Goal: Transaction & Acquisition: Purchase product/service

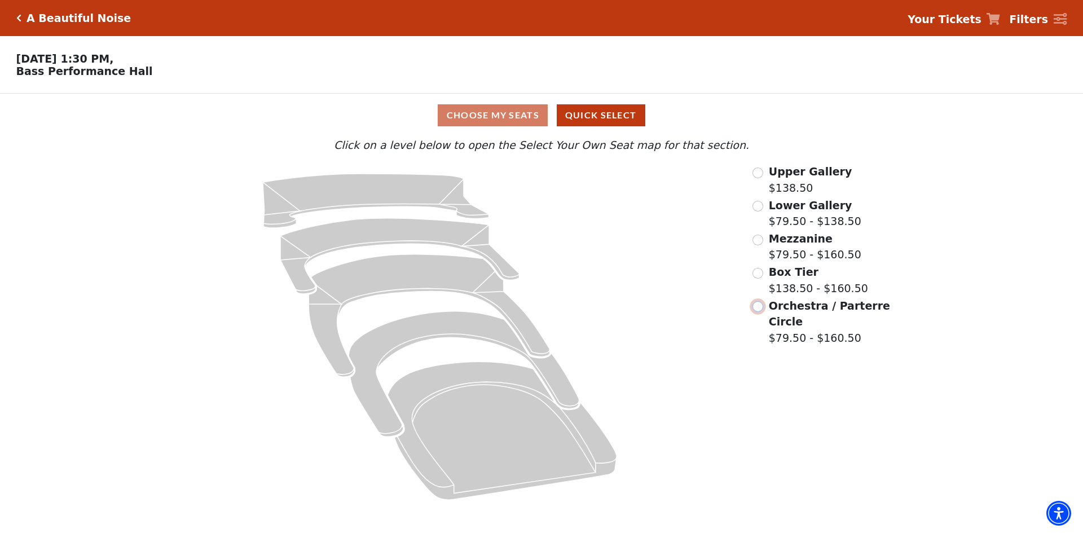
click at [553, 312] on input "Orchestra / Parterre Circle$79.50 - $160.50\a" at bounding box center [757, 306] width 11 height 11
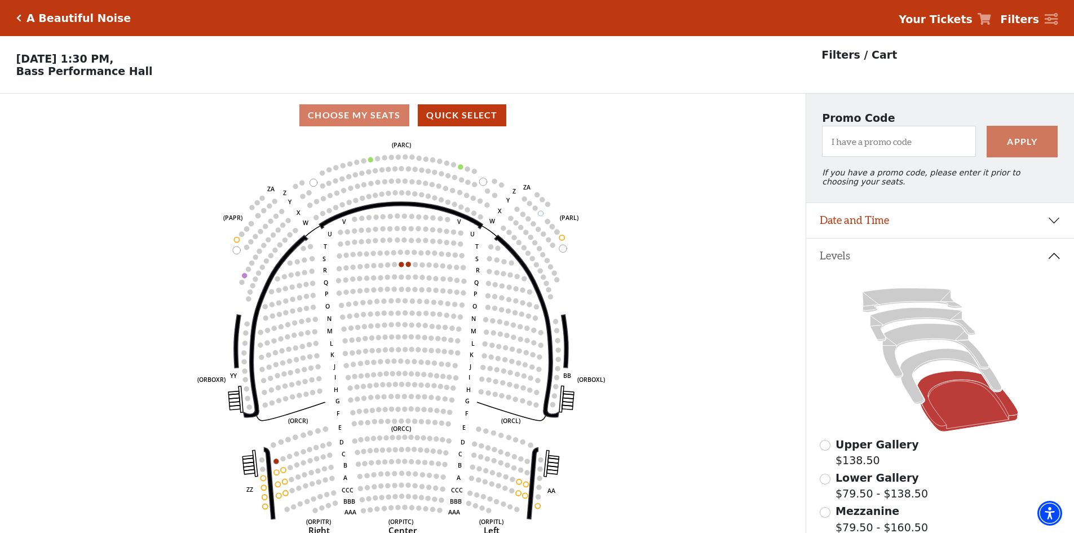
click at [20, 20] on icon "Click here to go back to filters" at bounding box center [18, 18] width 5 height 8
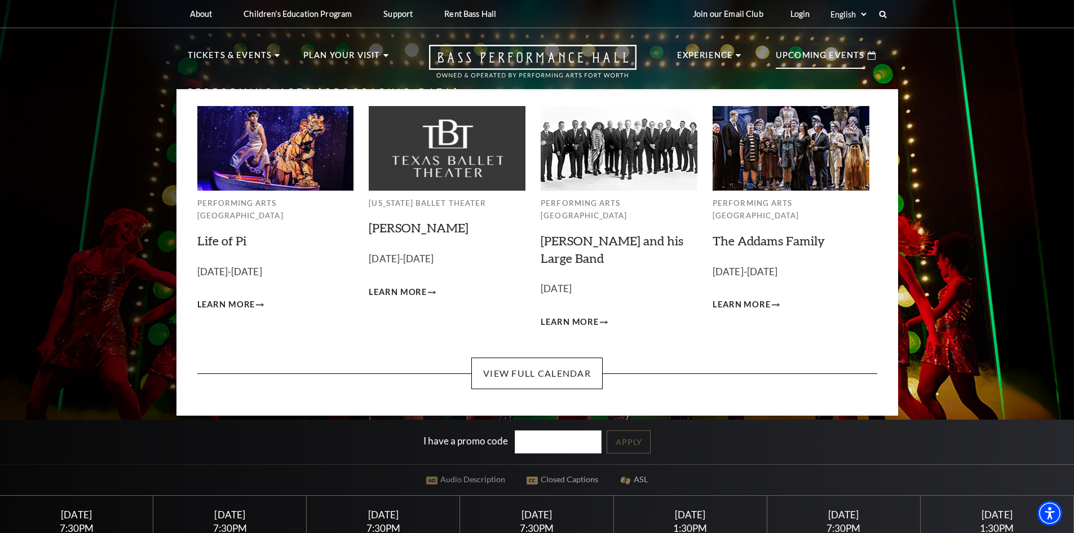
click at [297, 158] on img at bounding box center [275, 148] width 157 height 84
click at [236, 298] on span "Learn More" at bounding box center [226, 305] width 58 height 14
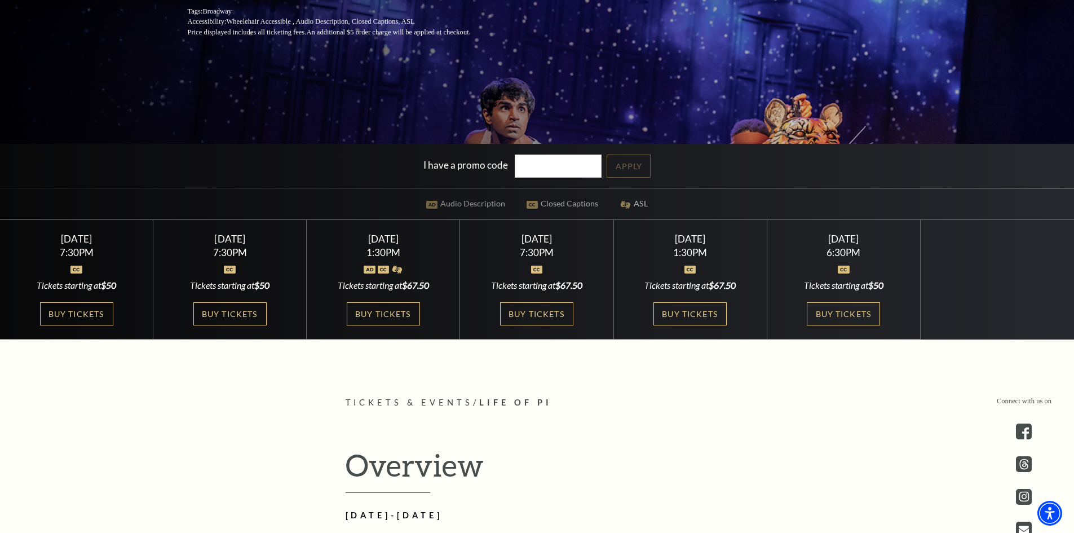
scroll to position [282, 0]
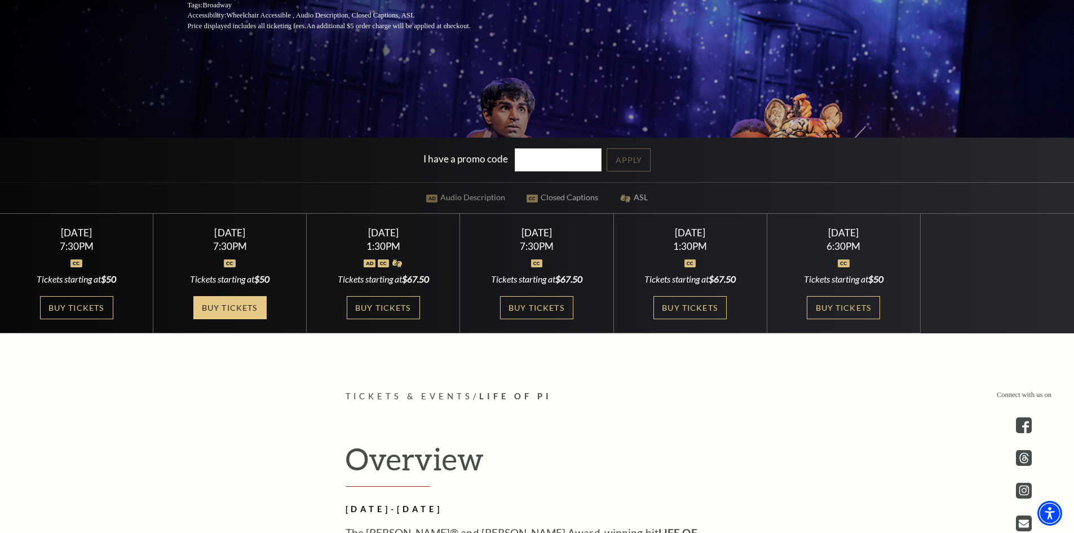
click at [229, 307] on link "Buy Tickets" at bounding box center [229, 307] width 73 height 23
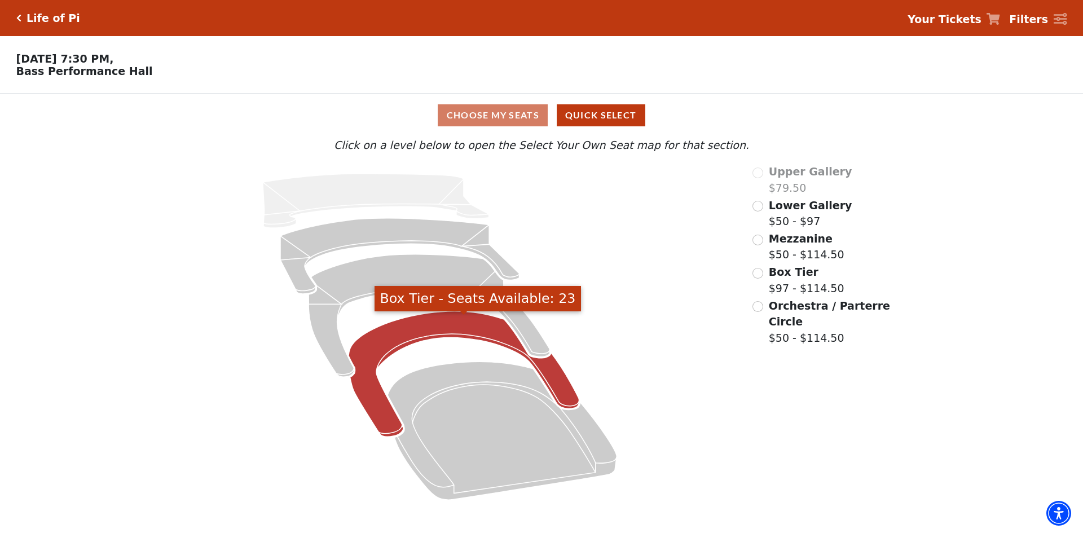
click at [562, 396] on icon "Box Tier - Seats Available: 23" at bounding box center [463, 374] width 231 height 126
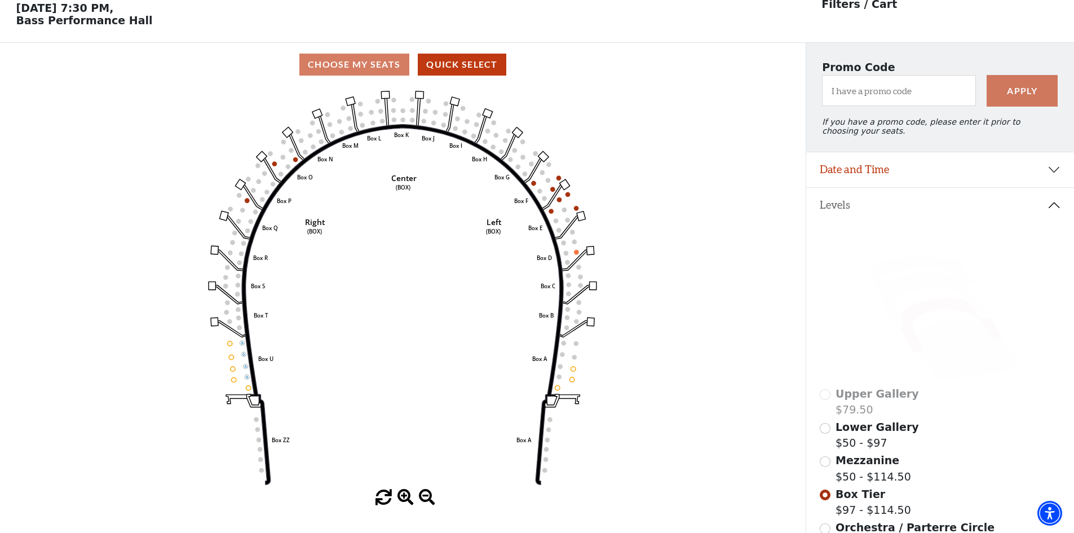
scroll to position [52, 0]
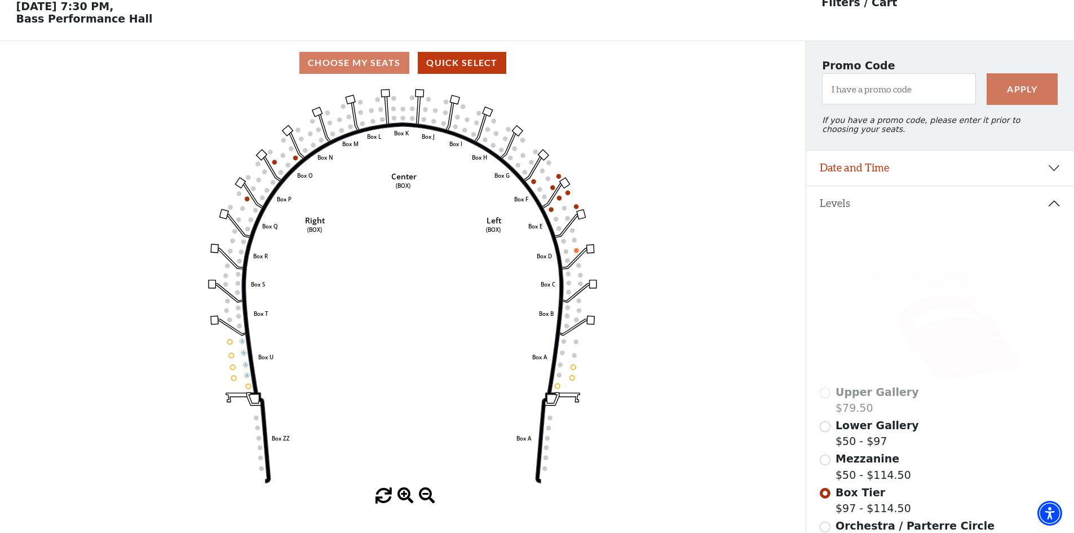
click at [963, 366] on icon at bounding box center [967, 349] width 101 height 61
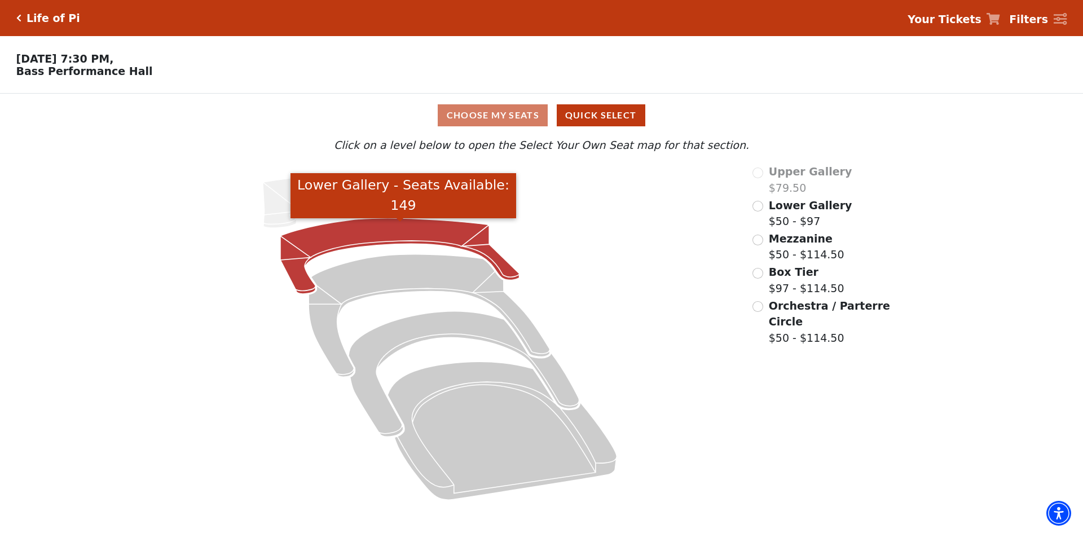
click at [323, 242] on icon "Lower Gallery - Seats Available: 149" at bounding box center [399, 256] width 239 height 76
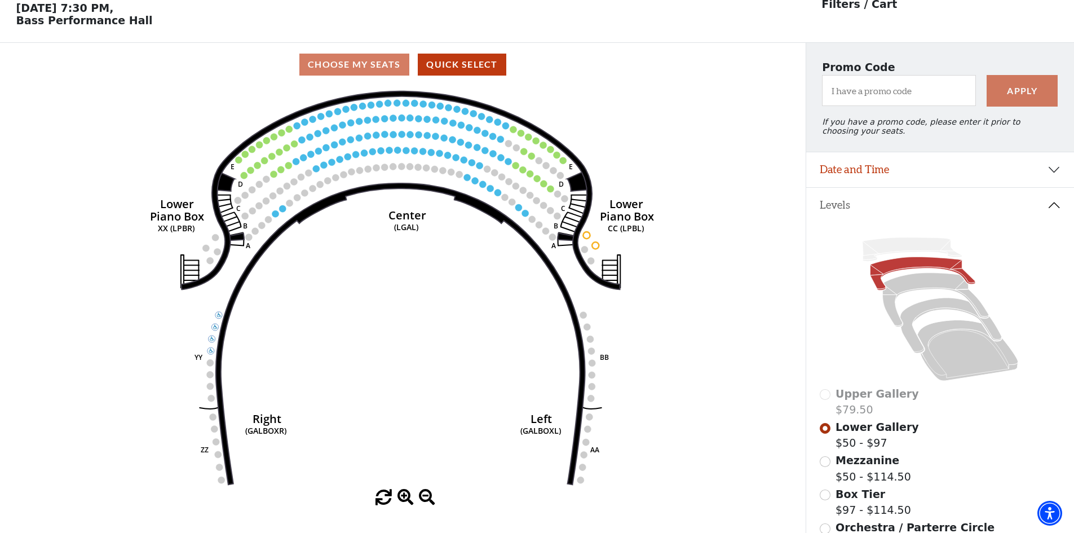
scroll to position [52, 0]
